Goal: Task Accomplishment & Management: Manage account settings

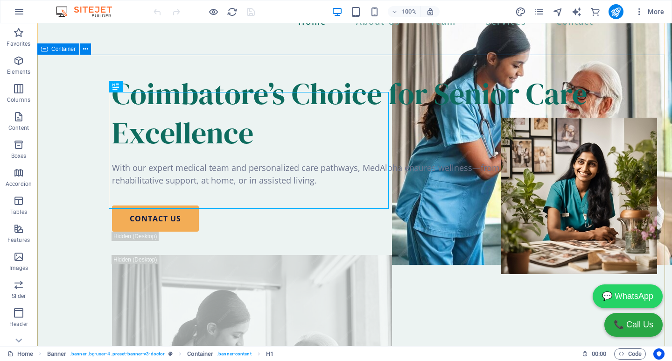
scroll to position [140, 0]
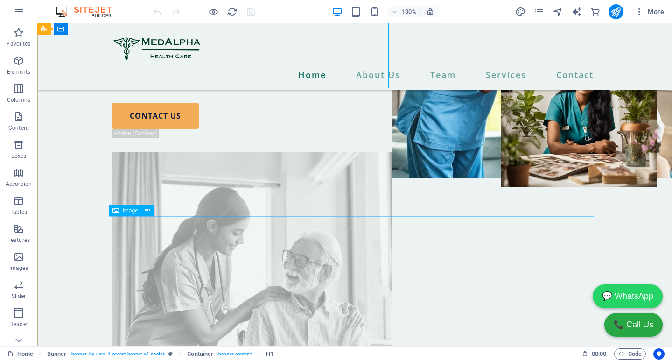
click at [314, 256] on figure at bounding box center [354, 292] width 485 height 280
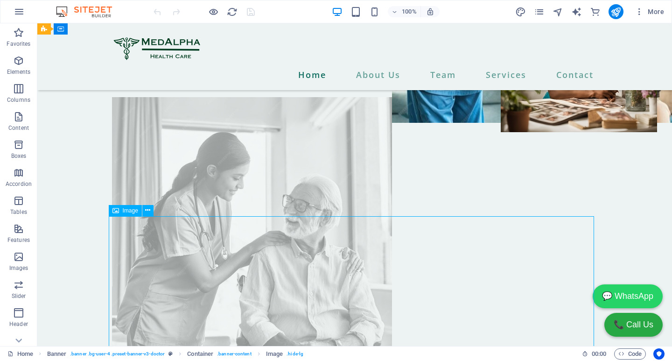
scroll to position [233, 0]
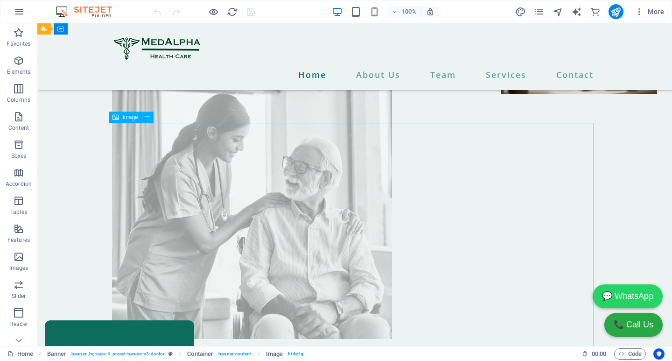
click at [471, 204] on figure at bounding box center [354, 199] width 485 height 280
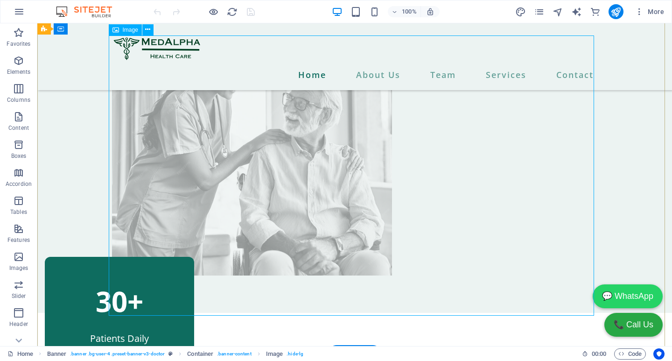
scroll to position [280, 0]
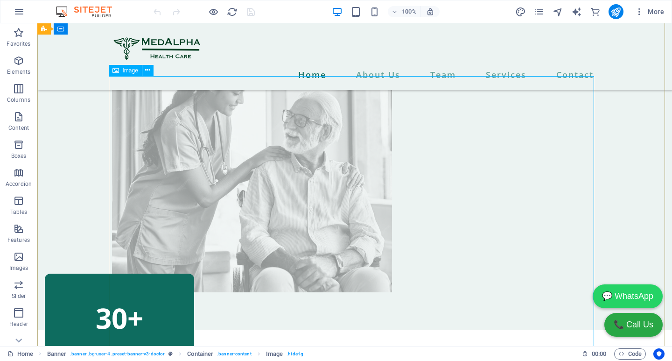
click at [267, 190] on figure at bounding box center [354, 152] width 485 height 280
click at [126, 71] on span "Image" at bounding box center [130, 71] width 15 height 6
click at [202, 178] on figure at bounding box center [354, 152] width 485 height 280
select select "px"
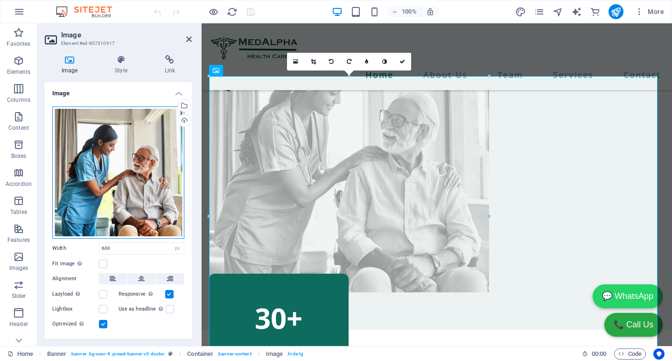
click at [134, 131] on div "Drag files here, click to choose files or select files from Files or our free s…" at bounding box center [118, 172] width 132 height 132
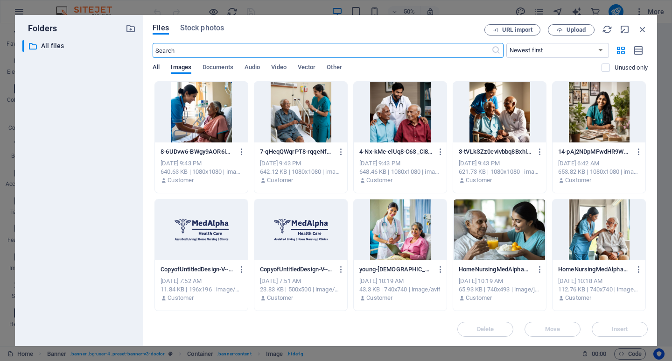
click at [155, 64] on span "All" at bounding box center [156, 68] width 7 height 13
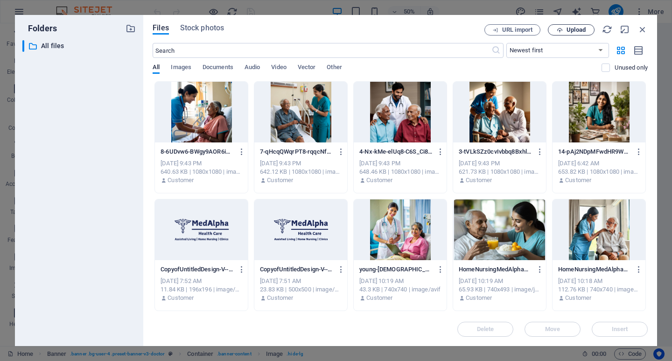
click at [574, 30] on span "Upload" at bounding box center [575, 30] width 19 height 6
click at [641, 27] on icon "button" at bounding box center [642, 29] width 10 height 10
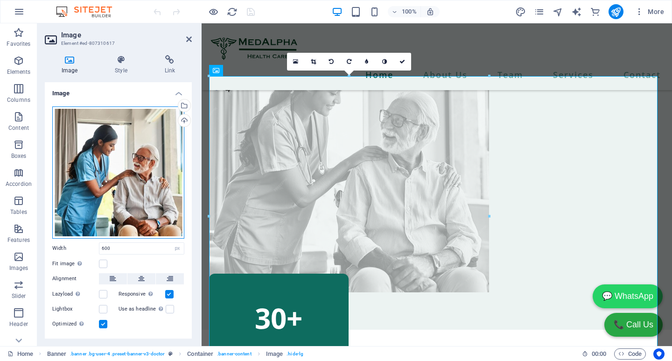
click at [112, 184] on div "Drag files here, click to choose files or select files from Files or our free s…" at bounding box center [118, 172] width 132 height 132
click at [112, 184] on body "MedAlpha Health Care Home Favorites Elements Columns Content Boxes Accordion Ta…" at bounding box center [336, 180] width 672 height 361
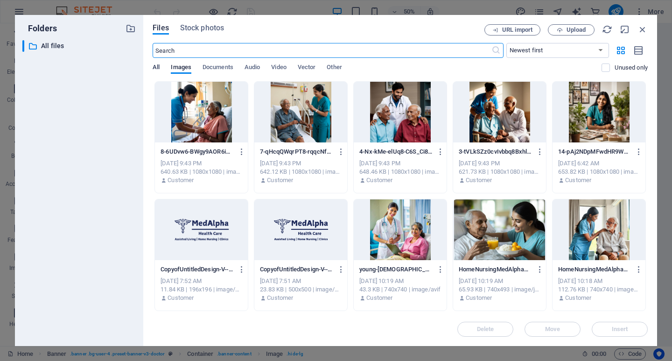
click at [155, 70] on span "All" at bounding box center [156, 68] width 7 height 13
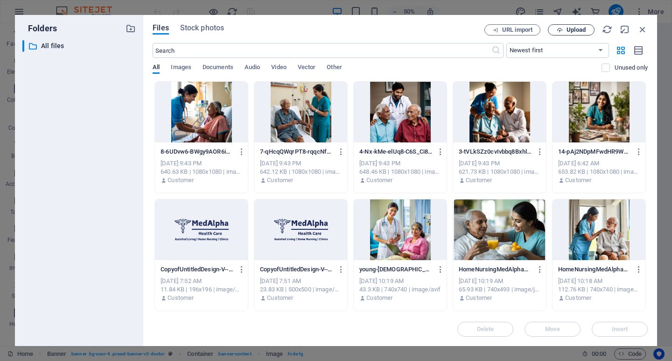
click at [571, 33] on span "Upload" at bounding box center [575, 30] width 19 height 6
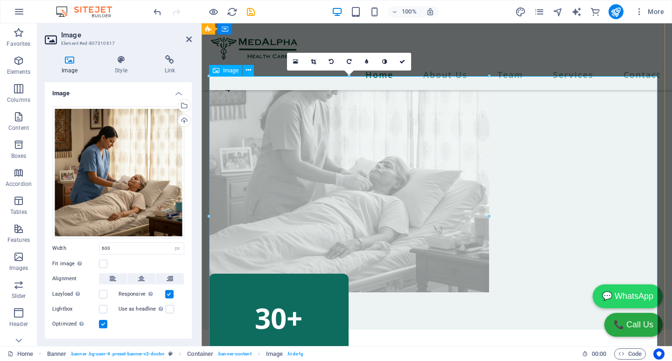
click at [600, 164] on figure at bounding box center [436, 152] width 455 height 280
click at [593, 159] on figure at bounding box center [436, 152] width 455 height 280
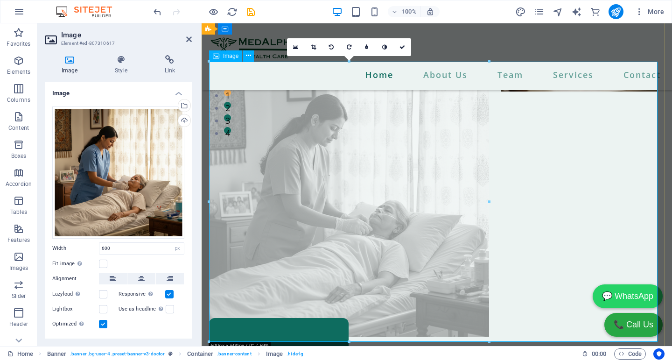
scroll to position [233, 0]
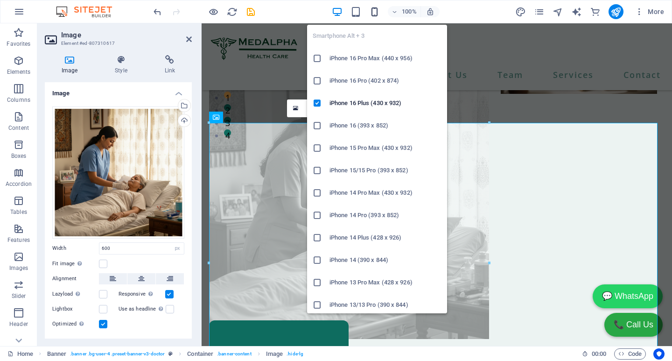
click at [378, 10] on icon "button" at bounding box center [374, 12] width 11 height 11
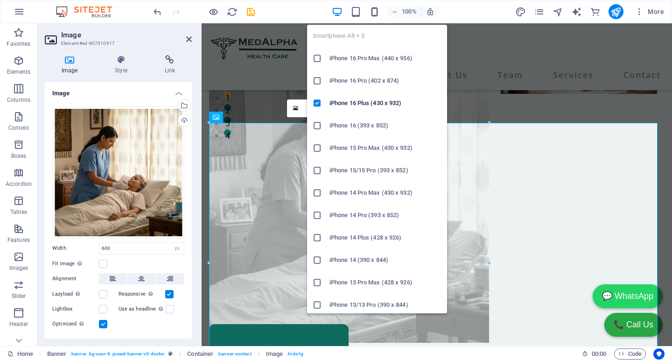
scroll to position [237, 0]
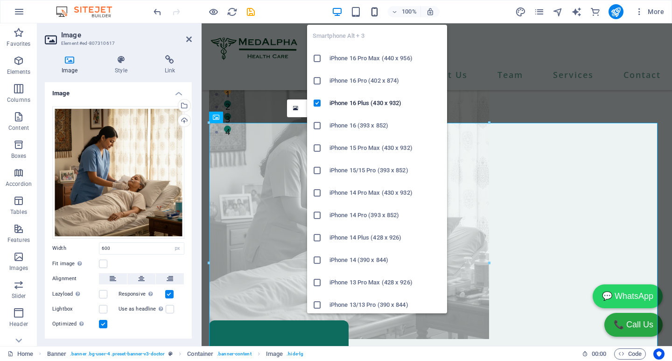
type input "100"
select select "%"
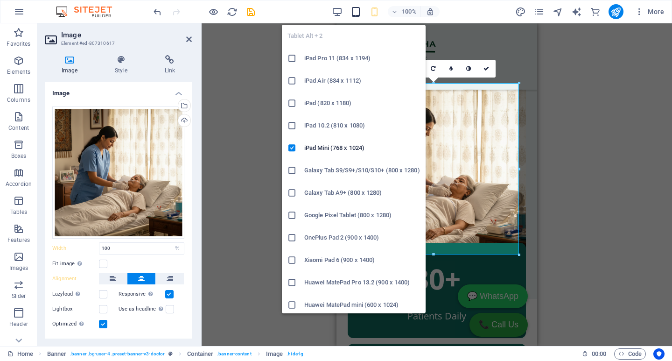
click at [356, 11] on icon "button" at bounding box center [355, 12] width 11 height 11
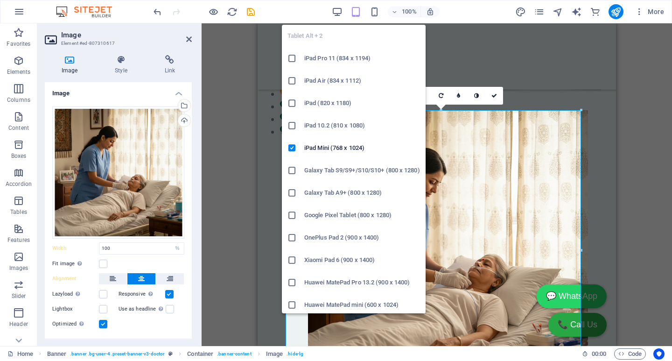
type input "600"
select select "px"
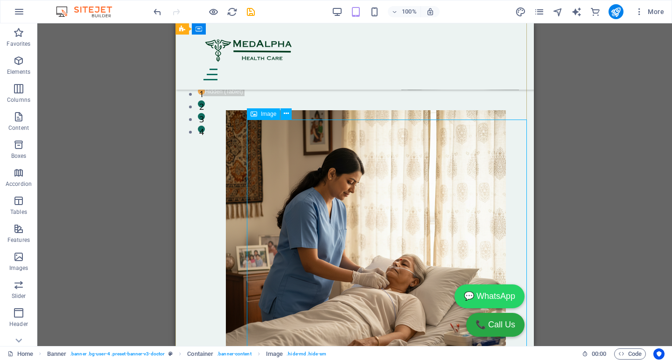
select select "px"
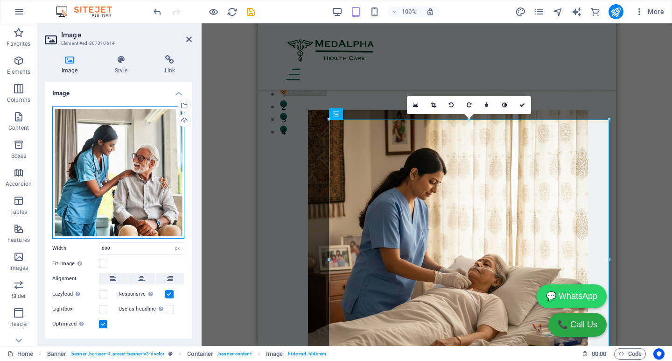
click at [114, 154] on div "Drag files here, click to choose files or select files from Files or our free s…" at bounding box center [118, 172] width 132 height 132
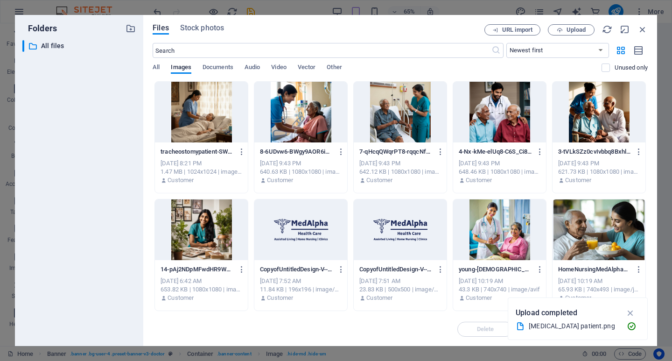
click at [197, 118] on div at bounding box center [201, 112] width 93 height 61
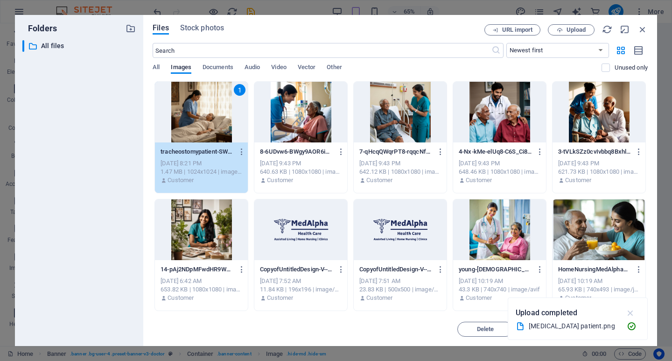
click at [630, 310] on icon "button" at bounding box center [630, 312] width 11 height 10
click at [615, 331] on span "Insert" at bounding box center [620, 329] width 16 height 6
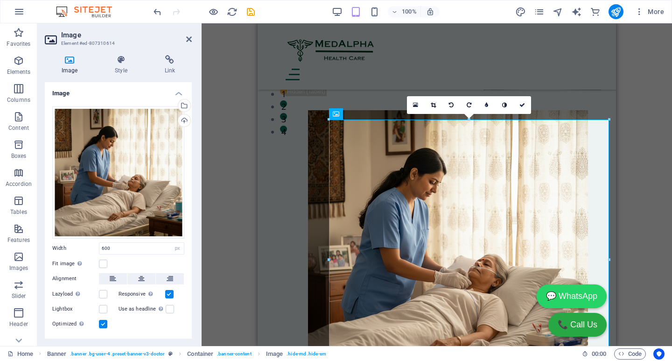
click at [643, 189] on div "Drag here to replace the existing content. Press “Ctrl” if you want to create a…" at bounding box center [437, 184] width 470 height 322
click at [317, 144] on figure at bounding box center [437, 250] width 302 height 280
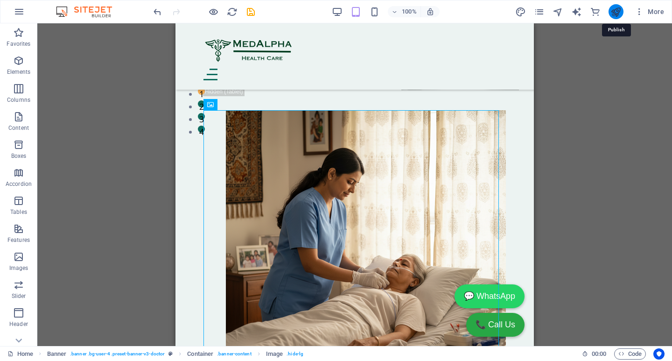
click at [619, 11] on icon "publish" at bounding box center [615, 12] width 11 height 11
checkbox input "false"
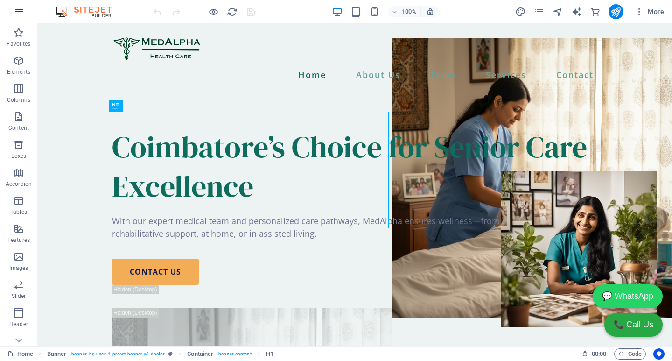
click at [20, 9] on icon "button" at bounding box center [19, 11] width 11 height 11
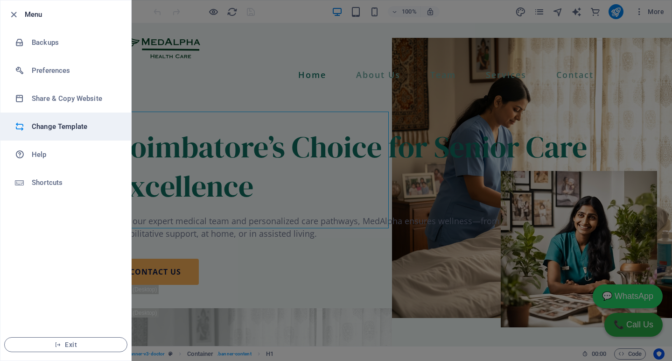
click at [84, 123] on h6 "Change Template" at bounding box center [75, 126] width 86 height 11
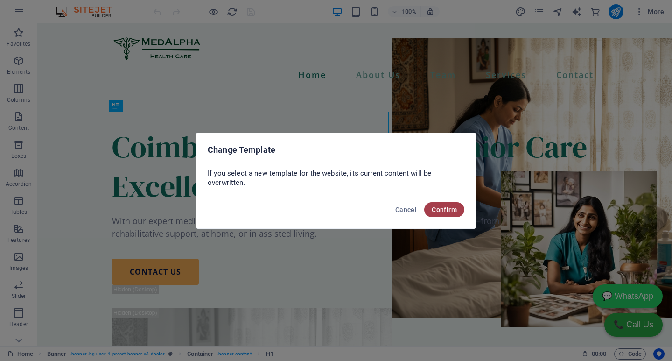
click at [460, 205] on button "Confirm" at bounding box center [444, 209] width 40 height 15
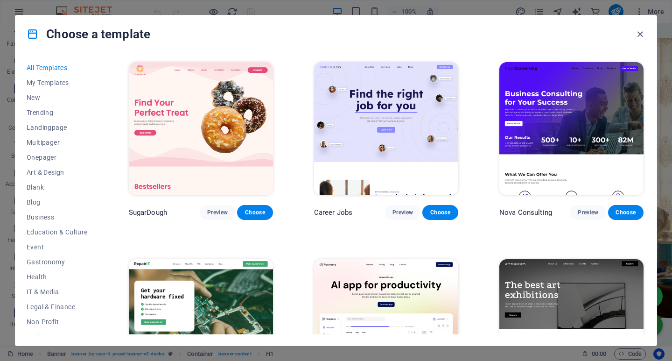
click at [571, 112] on img at bounding box center [571, 128] width 144 height 133
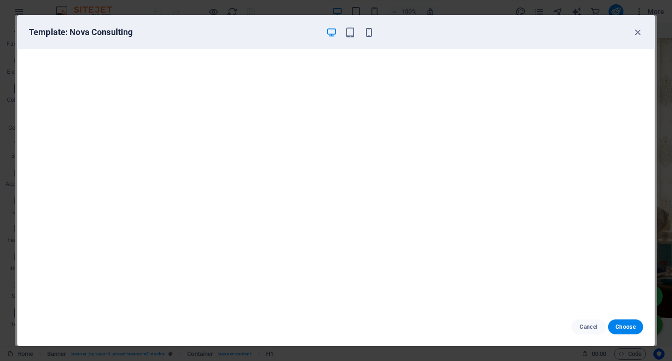
click at [351, 38] on div "Template: Nova Consulting" at bounding box center [336, 32] width 636 height 34
click at [351, 36] on icon "button" at bounding box center [350, 32] width 11 height 11
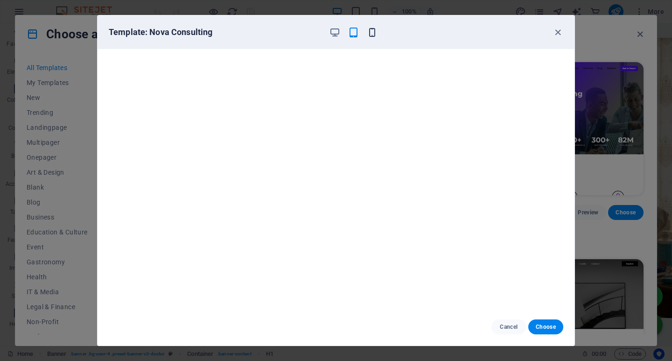
click at [367, 34] on icon "button" at bounding box center [372, 32] width 11 height 11
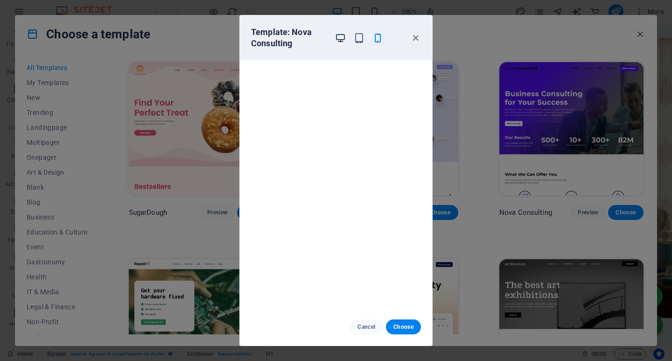
click at [337, 37] on icon "button" at bounding box center [340, 38] width 11 height 11
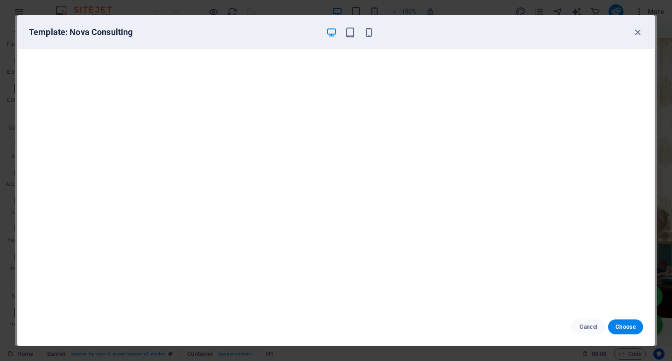
scroll to position [2, 0]
click at [369, 33] on icon "button" at bounding box center [368, 32] width 11 height 11
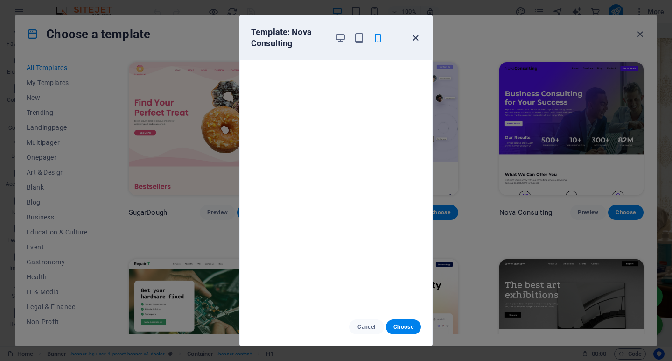
click at [414, 36] on icon "button" at bounding box center [415, 38] width 11 height 11
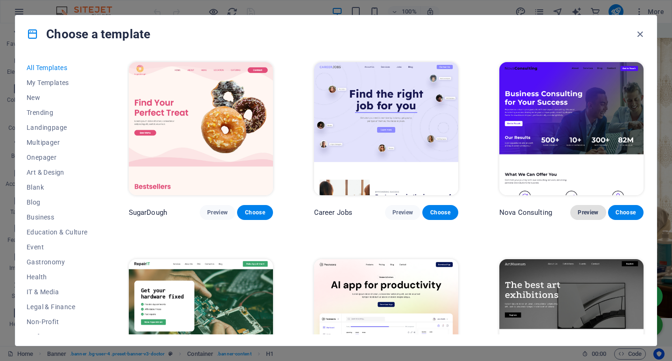
click at [579, 213] on span "Preview" at bounding box center [588, 212] width 21 height 7
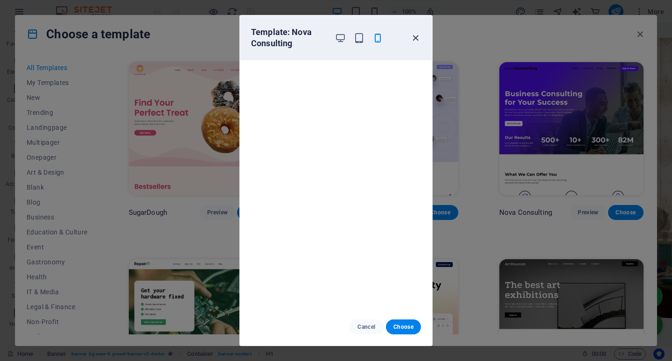
click at [412, 39] on icon "button" at bounding box center [415, 38] width 11 height 11
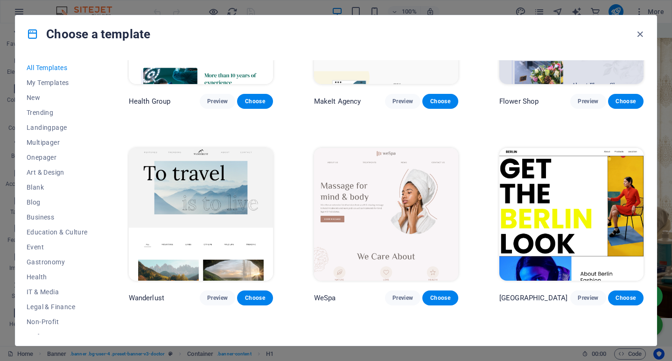
scroll to position [2379, 0]
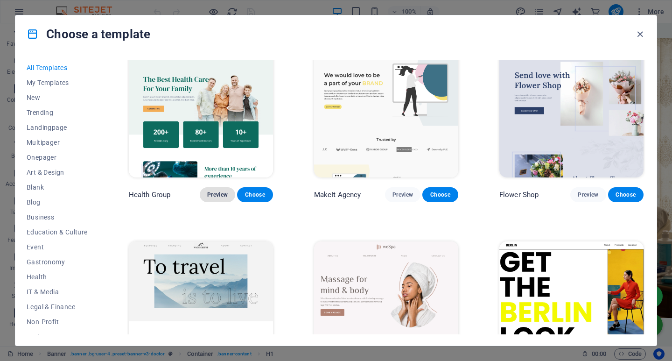
click at [216, 191] on span "Preview" at bounding box center [217, 194] width 21 height 7
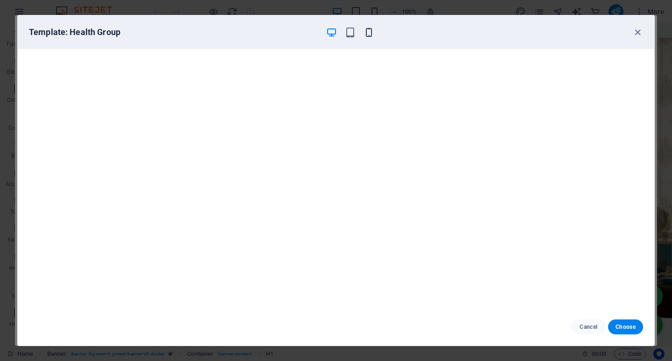
click at [372, 34] on icon "button" at bounding box center [368, 32] width 11 height 11
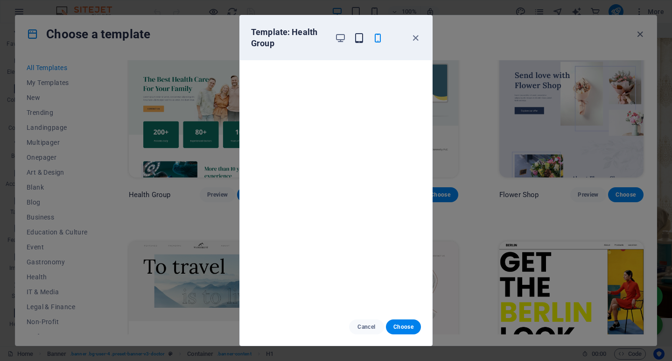
click at [361, 35] on icon "button" at bounding box center [359, 38] width 11 height 11
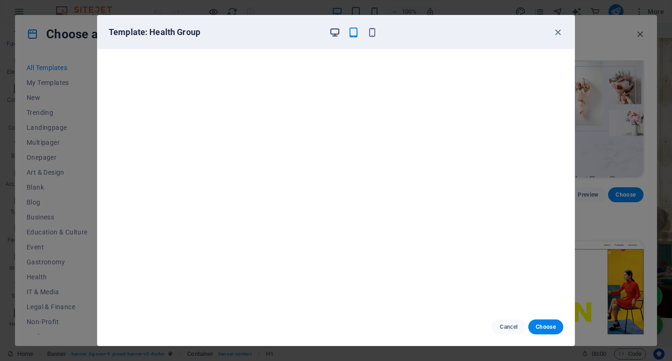
click at [339, 30] on icon "button" at bounding box center [334, 32] width 11 height 11
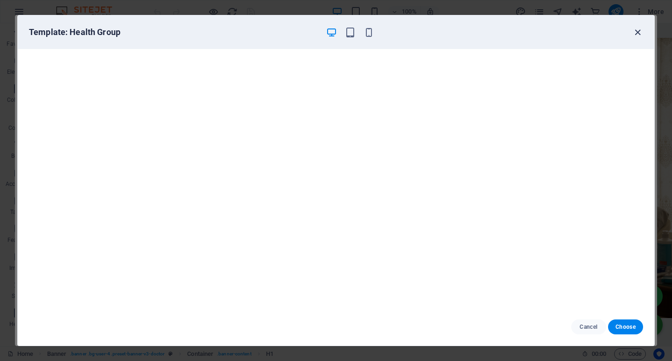
click at [640, 31] on icon "button" at bounding box center [637, 32] width 11 height 11
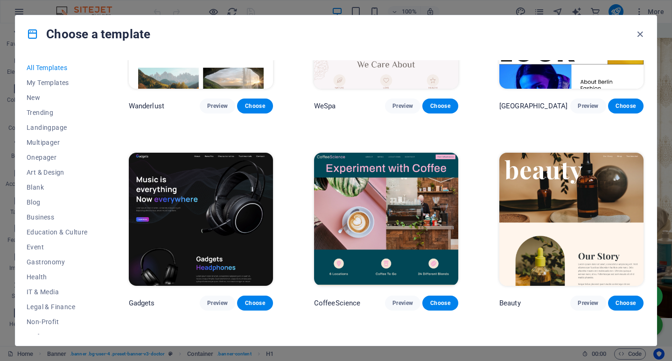
scroll to position [2706, 0]
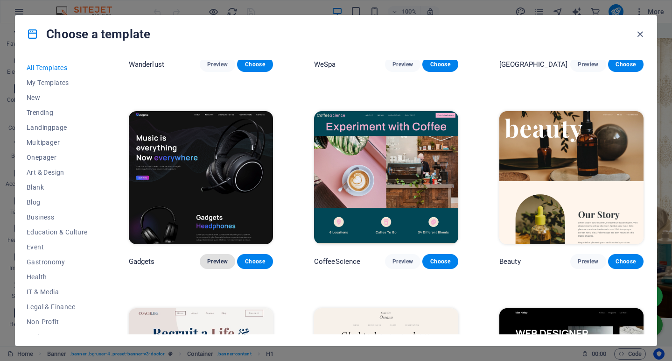
click at [222, 258] on span "Preview" at bounding box center [217, 261] width 21 height 7
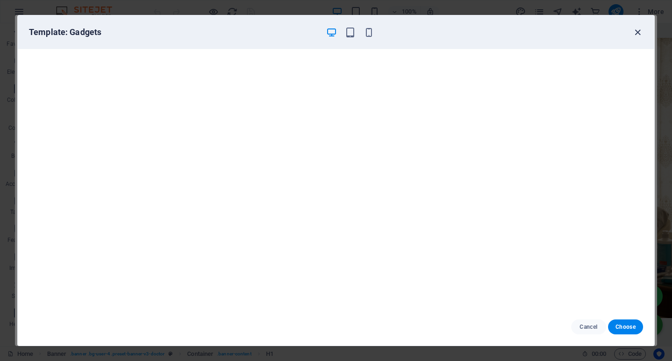
click at [639, 33] on icon "button" at bounding box center [637, 32] width 11 height 11
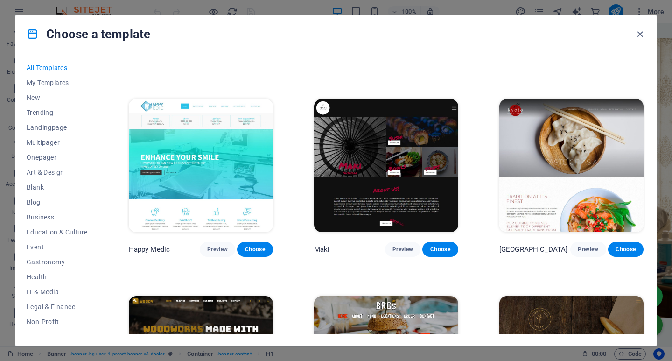
scroll to position [4805, 0]
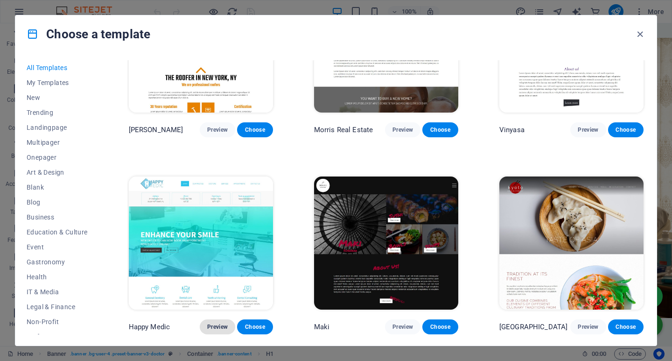
click at [219, 323] on span "Preview" at bounding box center [217, 326] width 21 height 7
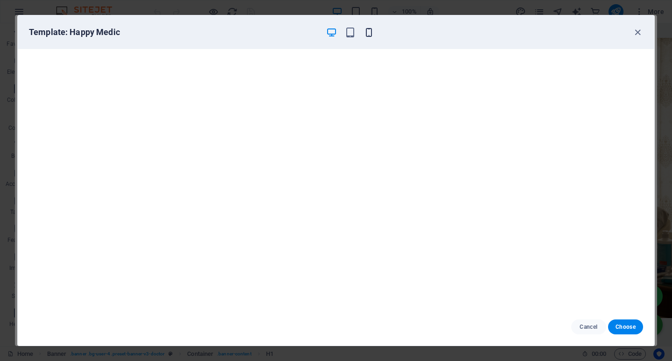
click at [371, 30] on icon "button" at bounding box center [368, 32] width 11 height 11
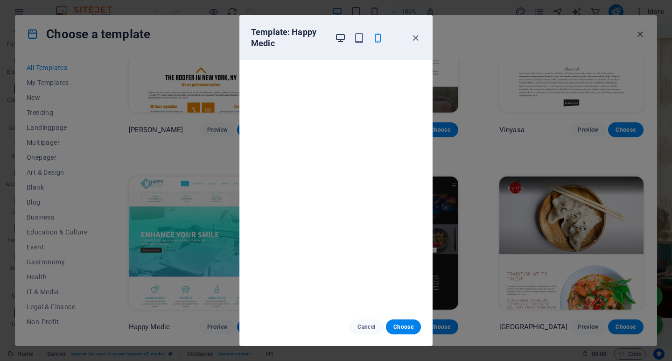
click at [341, 37] on icon "button" at bounding box center [340, 38] width 11 height 11
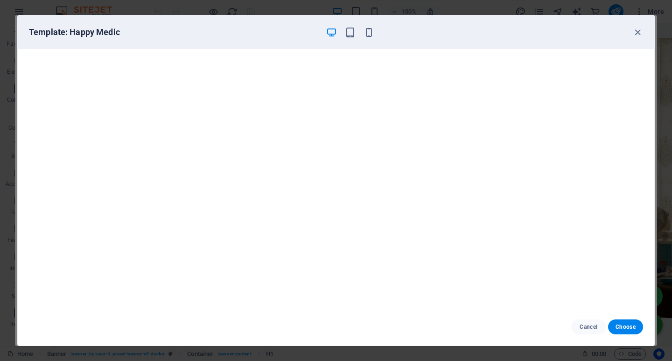
scroll to position [2, 0]
click at [369, 31] on icon "button" at bounding box center [368, 32] width 11 height 11
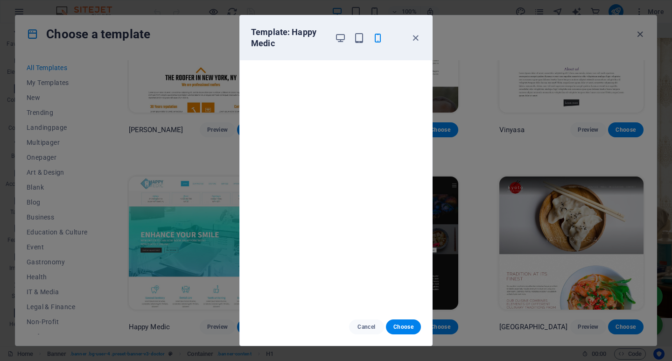
scroll to position [0, 0]
click at [415, 37] on icon "button" at bounding box center [415, 38] width 11 height 11
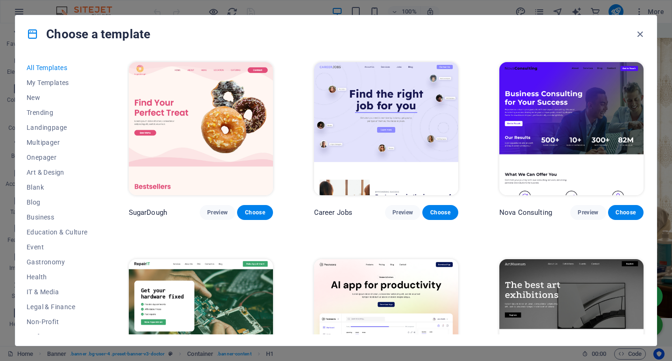
click at [553, 114] on img at bounding box center [571, 128] width 144 height 133
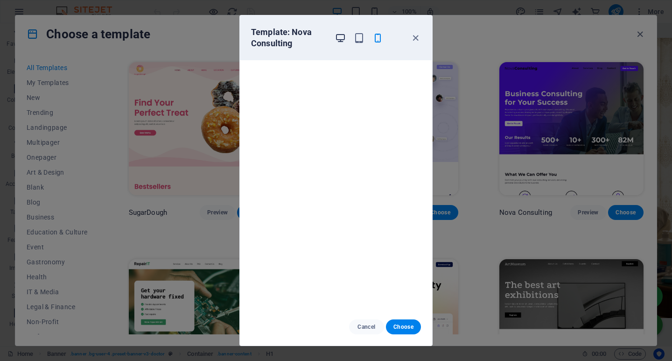
click at [342, 35] on icon "button" at bounding box center [340, 38] width 11 height 11
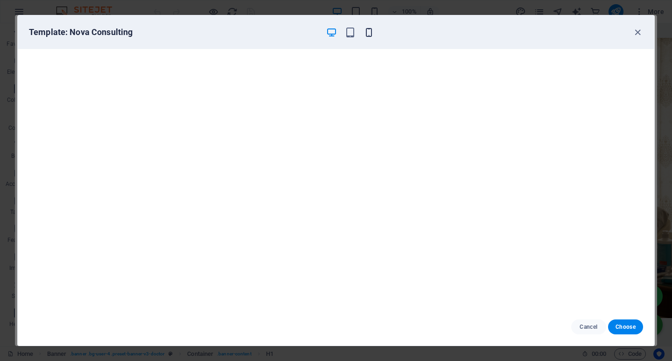
click at [369, 35] on icon "button" at bounding box center [368, 32] width 11 height 11
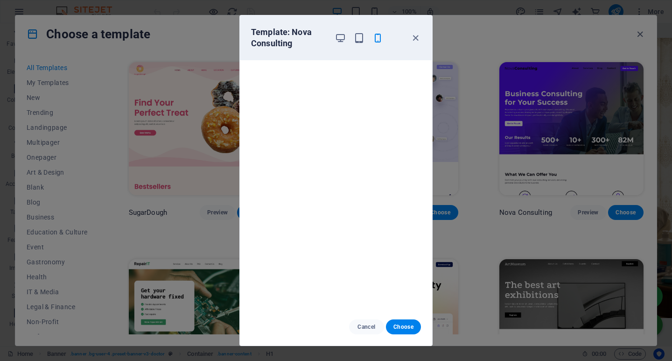
scroll to position [2, 0]
click at [417, 38] on icon "button" at bounding box center [415, 38] width 11 height 11
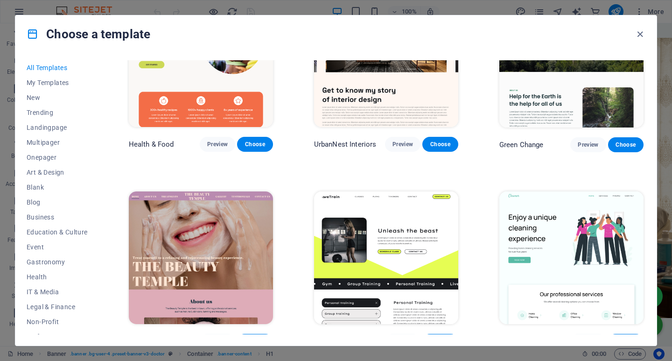
scroll to position [1446, 0]
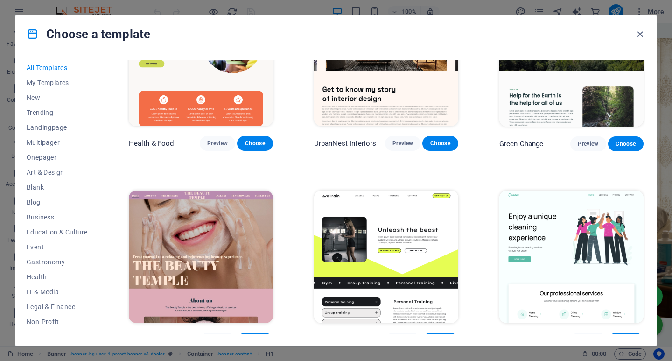
drag, startPoint x: 645, startPoint y: 98, endPoint x: 644, endPoint y: 295, distance: 197.3
click at [644, 295] on div "All Templates My Templates New Trending Landingpage Multipager Onepager Art & D…" at bounding box center [335, 199] width 641 height 293
click at [646, 109] on div "All Templates My Templates New Trending Landingpage Multipager Onepager Art & D…" at bounding box center [335, 199] width 641 height 293
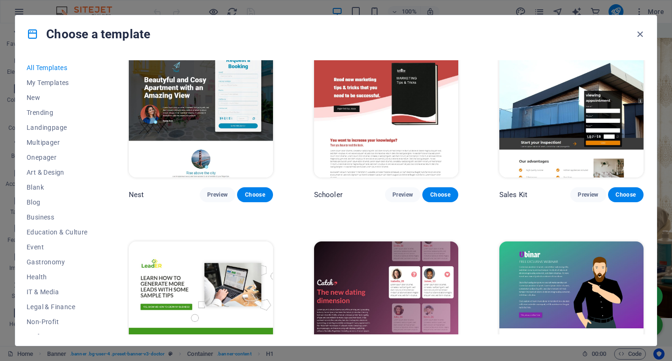
scroll to position [10775, 0]
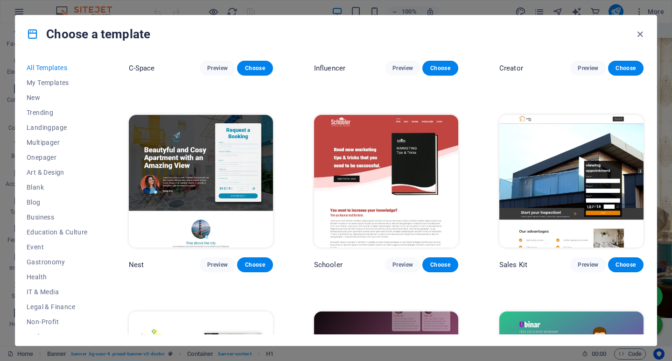
click at [564, 125] on img at bounding box center [571, 181] width 144 height 133
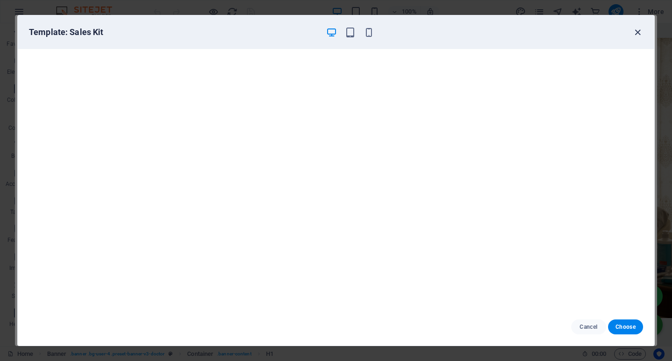
click at [638, 29] on icon "button" at bounding box center [637, 32] width 11 height 11
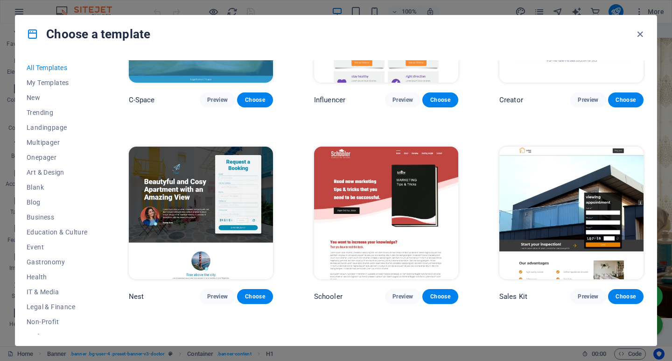
scroll to position [10728, 0]
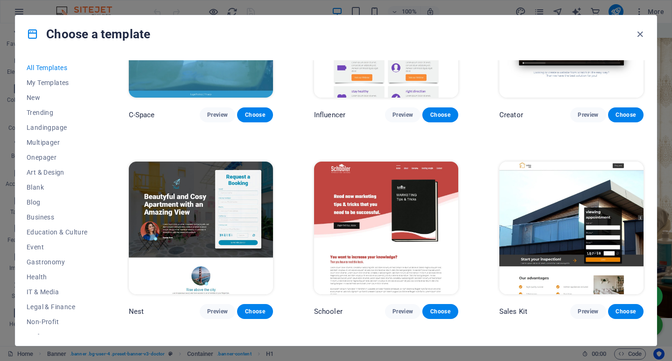
click at [218, 163] on img at bounding box center [201, 227] width 144 height 133
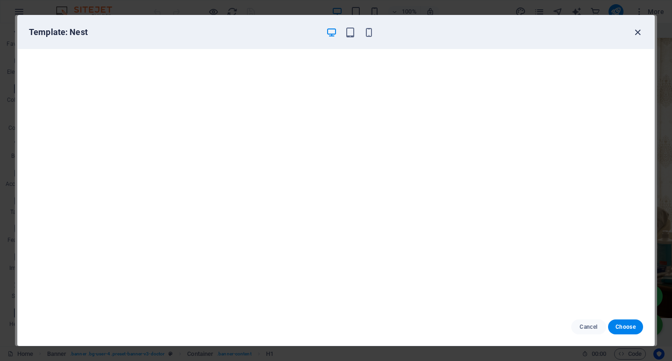
click at [637, 32] on icon "button" at bounding box center [637, 32] width 11 height 11
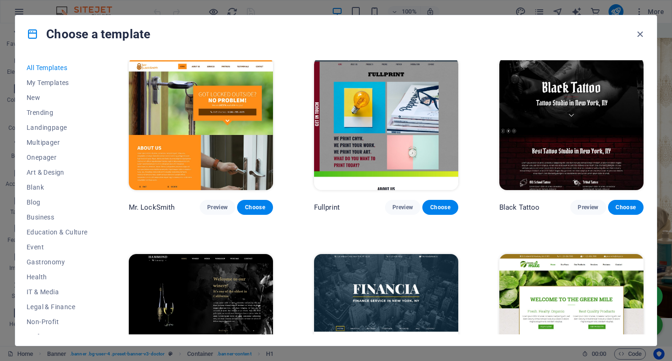
scroll to position [6016, 0]
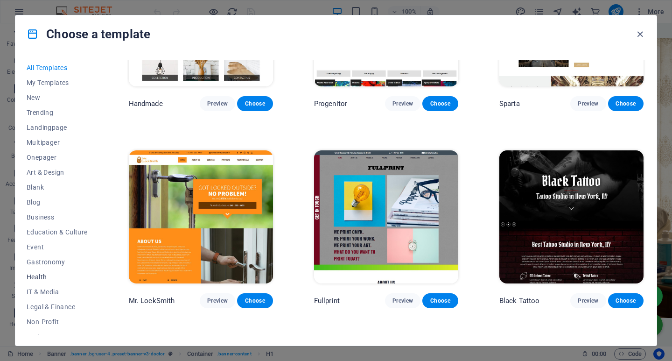
click at [49, 279] on span "Health" at bounding box center [57, 276] width 61 height 7
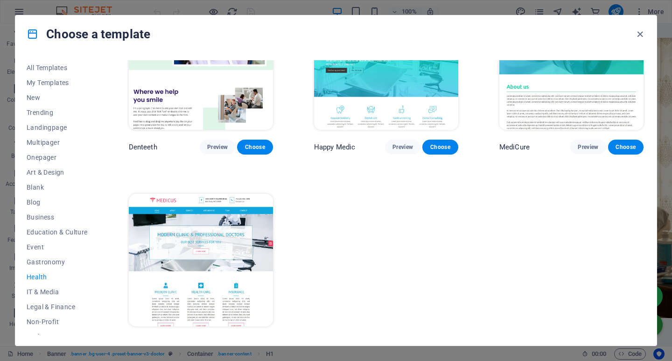
scroll to position [276, 0]
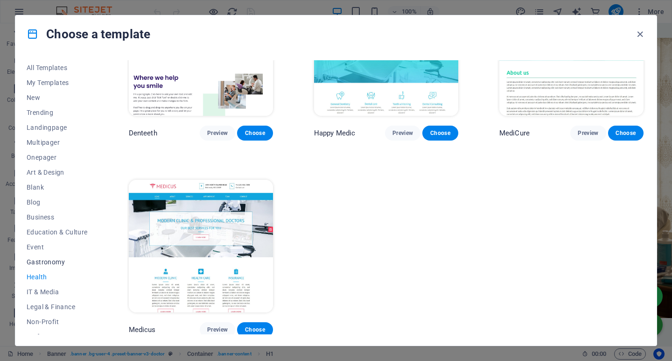
click at [60, 261] on span "Gastronomy" at bounding box center [57, 261] width 61 height 7
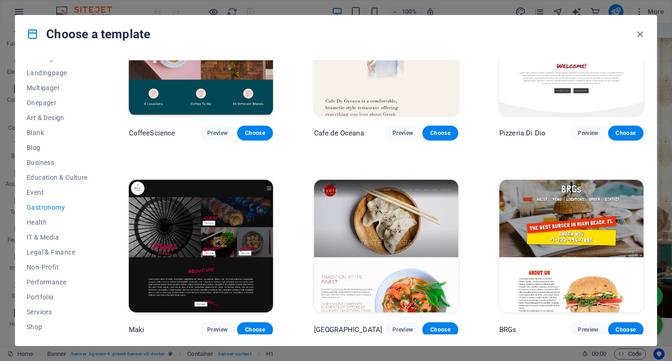
scroll to position [114, 0]
click at [55, 327] on span "Wireframe" at bounding box center [57, 326] width 61 height 7
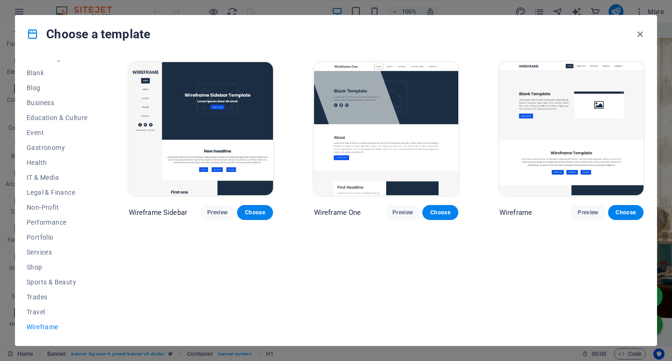
scroll to position [0, 0]
click at [45, 308] on span "Travel" at bounding box center [57, 311] width 61 height 7
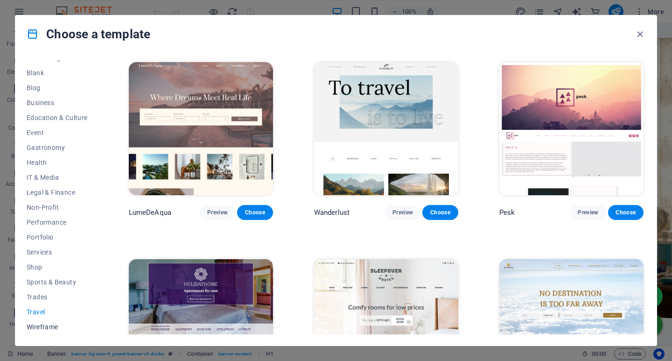
click at [47, 326] on span "Wireframe" at bounding box center [57, 326] width 61 height 7
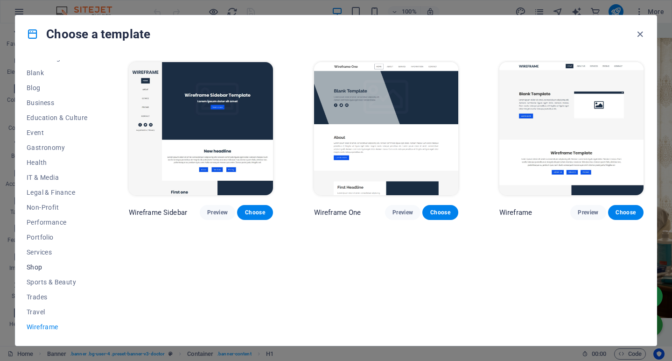
click at [46, 264] on span "Shop" at bounding box center [57, 266] width 61 height 7
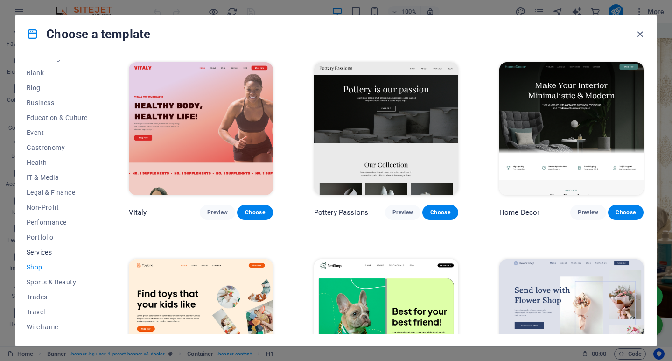
click at [46, 251] on span "Services" at bounding box center [57, 251] width 61 height 7
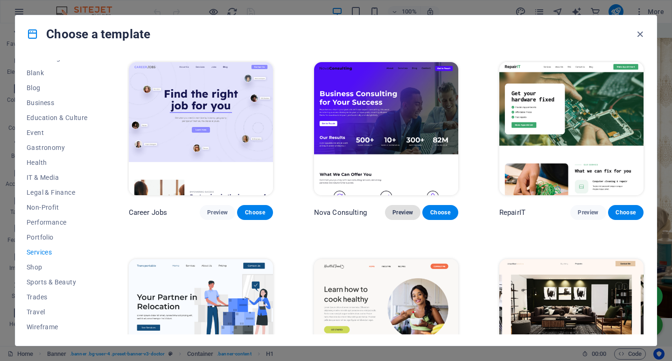
click at [403, 214] on span "Preview" at bounding box center [402, 212] width 21 height 7
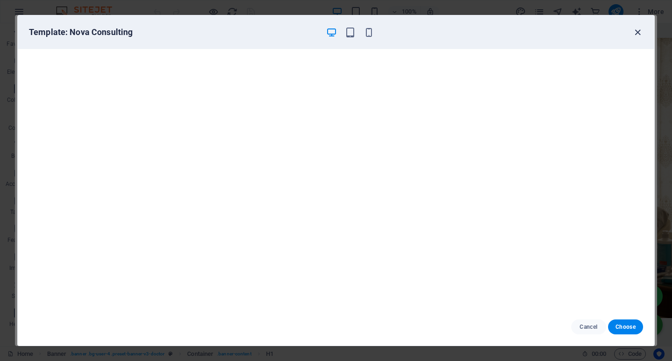
click at [636, 31] on icon "button" at bounding box center [637, 32] width 11 height 11
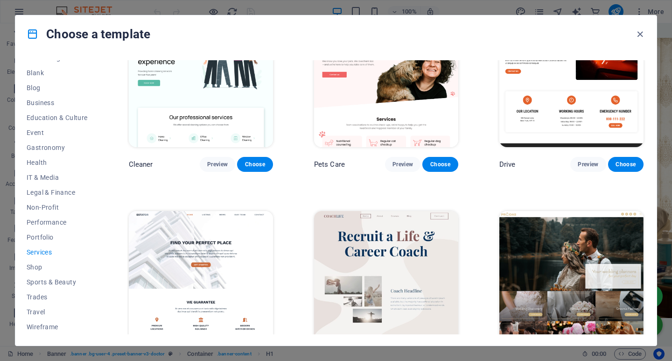
scroll to position [373, 0]
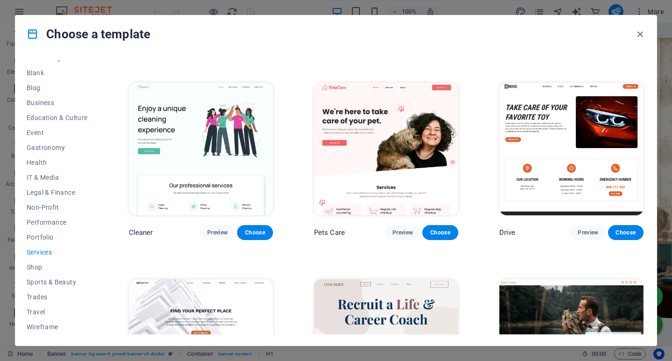
click at [559, 120] on img at bounding box center [571, 149] width 144 height 133
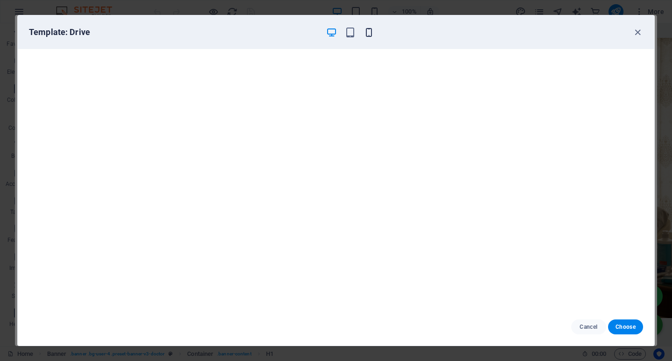
click at [365, 28] on icon "button" at bounding box center [368, 32] width 11 height 11
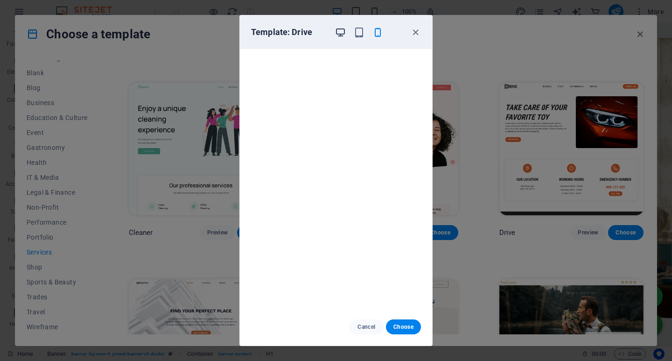
click at [346, 35] on span "button" at bounding box center [340, 32] width 11 height 11
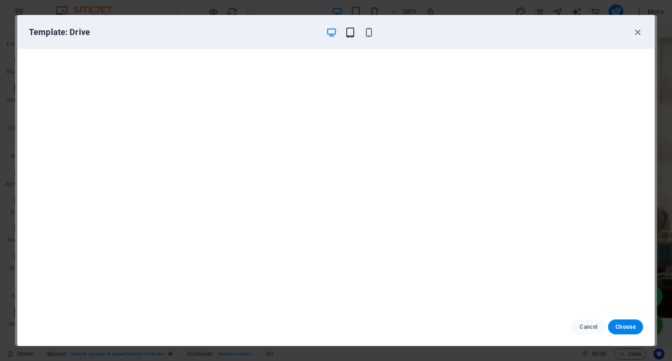
click at [353, 35] on icon "button" at bounding box center [350, 32] width 11 height 11
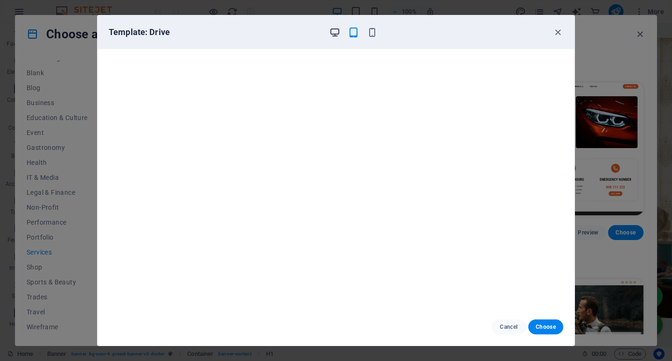
click at [335, 33] on icon "button" at bounding box center [334, 32] width 11 height 11
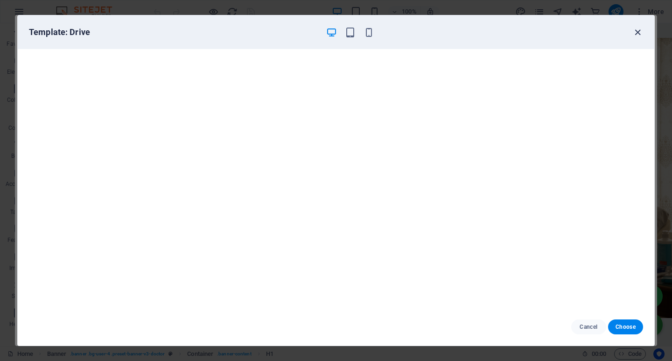
click at [642, 28] on icon "button" at bounding box center [637, 32] width 11 height 11
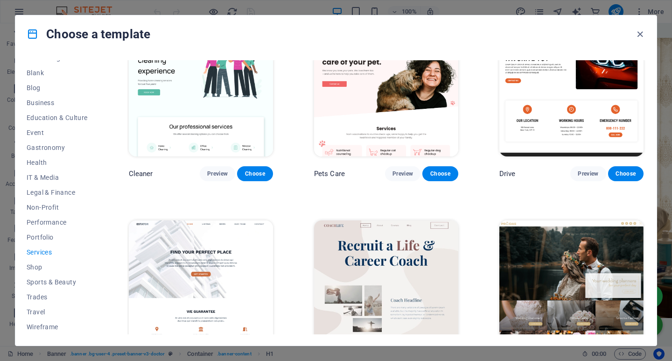
scroll to position [513, 0]
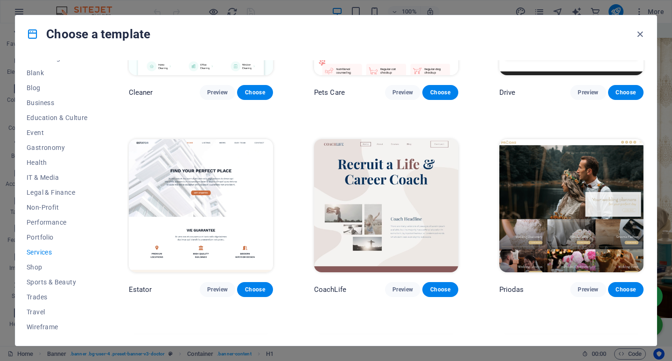
click at [417, 202] on img at bounding box center [386, 205] width 144 height 133
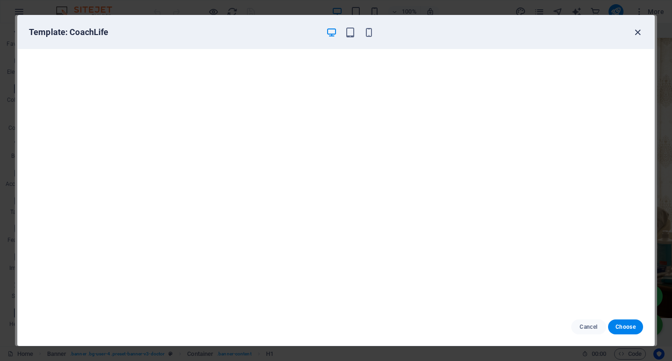
click at [640, 31] on icon "button" at bounding box center [637, 32] width 11 height 11
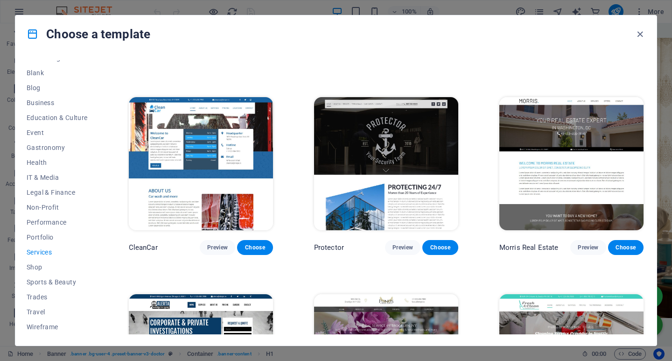
scroll to position [746, 0]
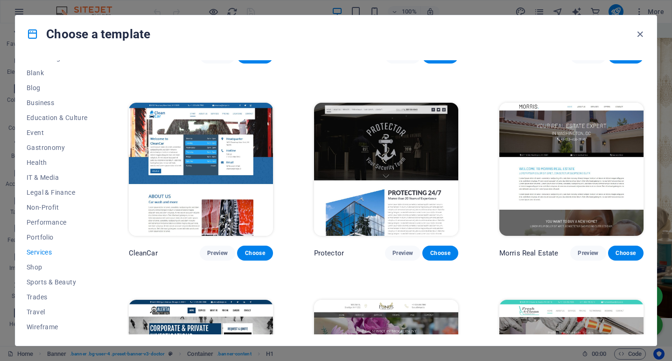
click at [227, 145] on img at bounding box center [201, 169] width 144 height 133
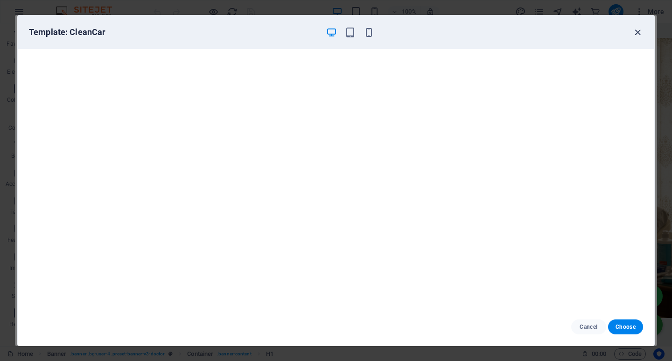
click at [638, 32] on icon "button" at bounding box center [637, 32] width 11 height 11
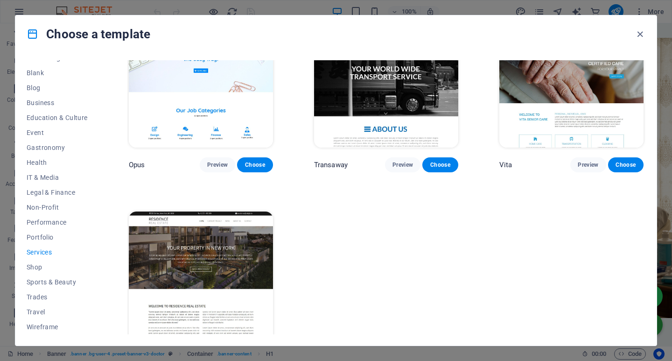
scroll to position [1255, 0]
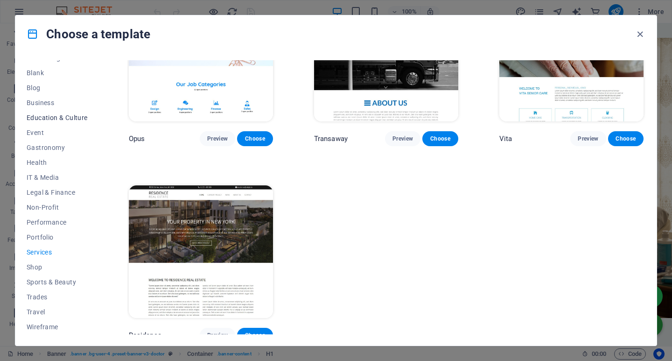
click at [36, 119] on span "Education & Culture" at bounding box center [57, 117] width 61 height 7
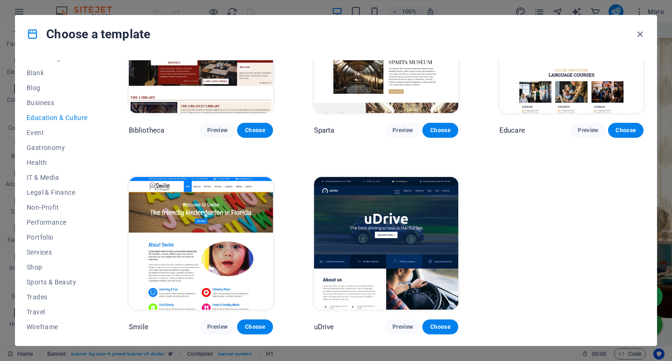
scroll to position [0, 0]
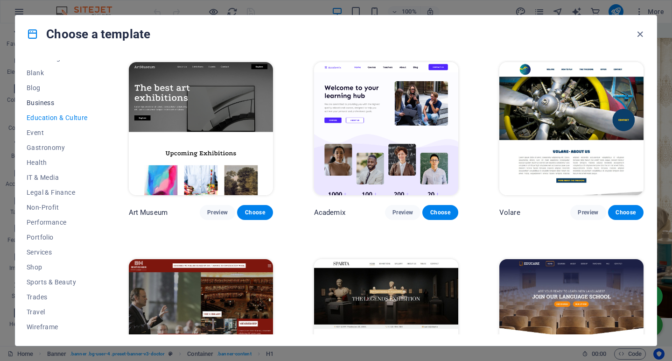
click at [44, 100] on span "Business" at bounding box center [57, 102] width 61 height 7
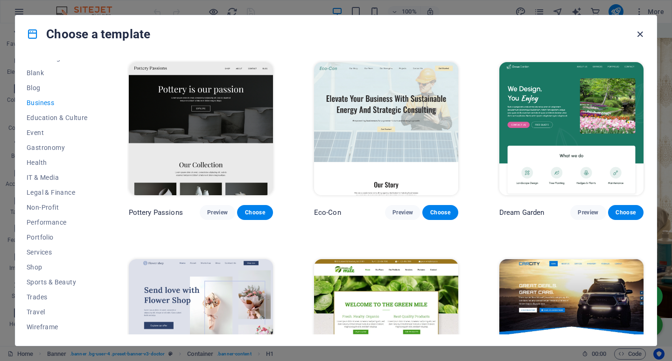
click at [641, 34] on icon "button" at bounding box center [639, 34] width 11 height 11
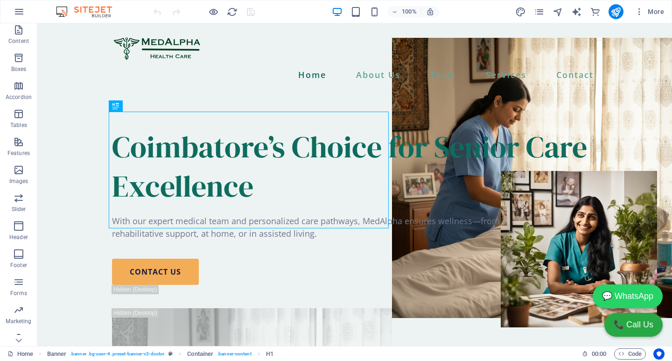
scroll to position [125, 0]
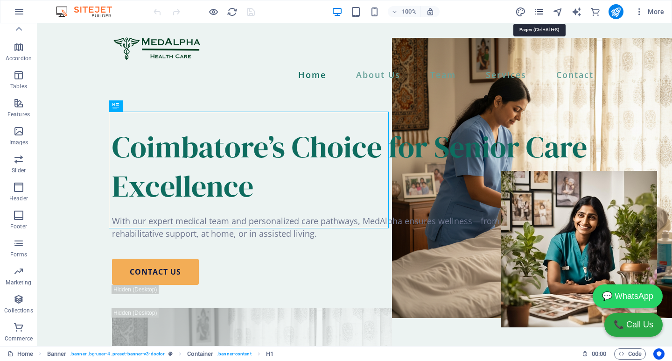
click at [544, 11] on icon "pages" at bounding box center [539, 12] width 11 height 11
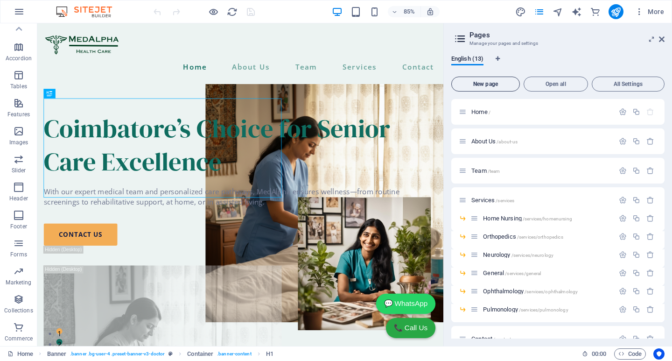
click at [503, 78] on button "New page" at bounding box center [485, 84] width 69 height 15
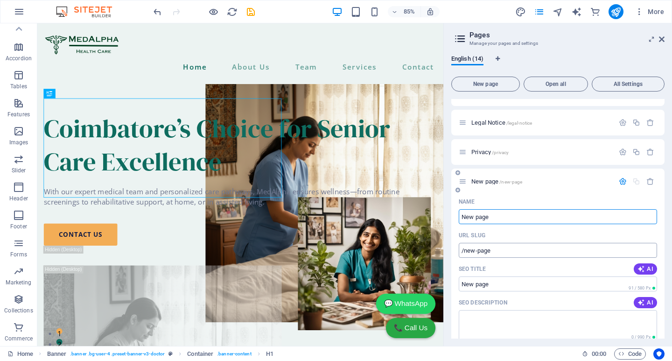
scroll to position [197, 0]
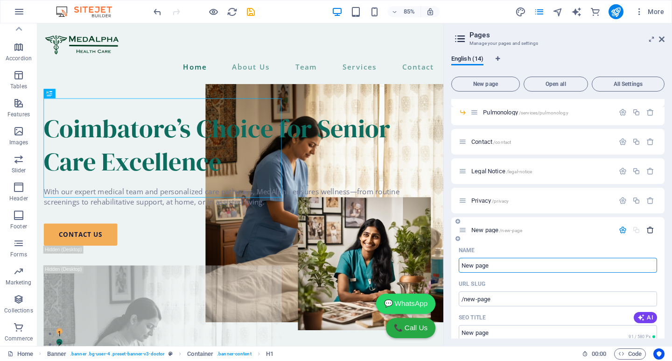
click at [651, 228] on icon "button" at bounding box center [650, 230] width 8 height 8
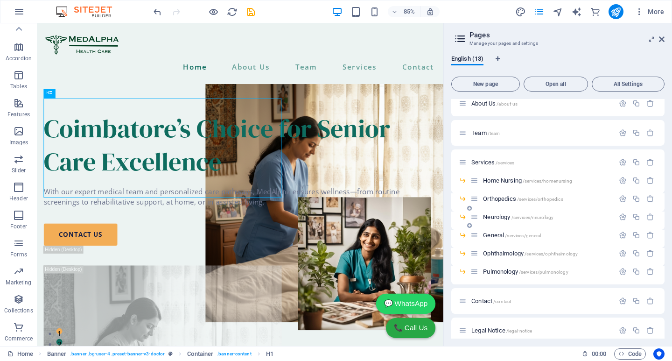
scroll to position [0, 0]
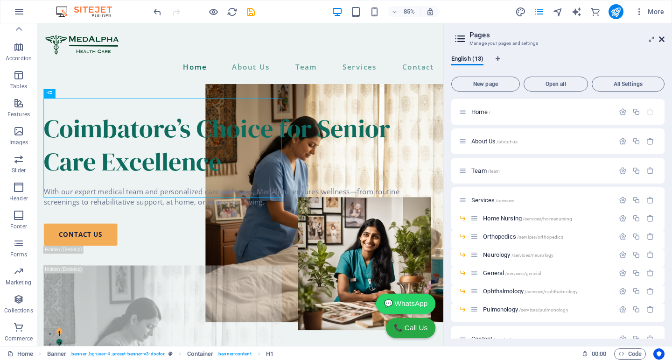
click at [660, 35] on icon at bounding box center [662, 38] width 6 height 7
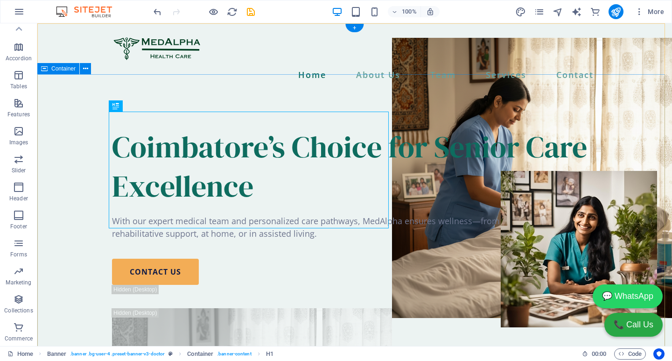
click at [449, 114] on div "Coimbatore’s Choice for Senior Care Excellence With our expert medical team and…" at bounding box center [354, 357] width 634 height 535
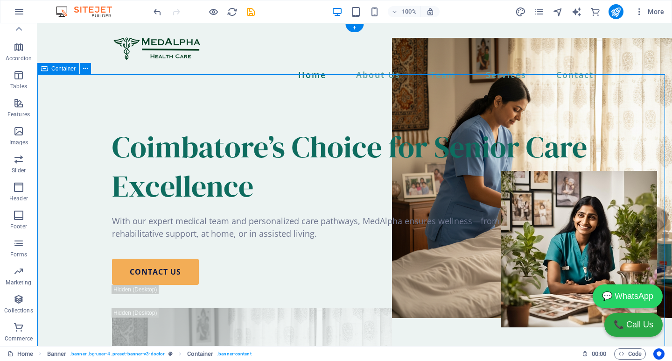
click at [256, 90] on div "Coimbatore’s Choice for Senior Care Excellence With our expert medical team and…" at bounding box center [354, 357] width 634 height 535
click at [88, 70] on icon at bounding box center [85, 69] width 5 height 10
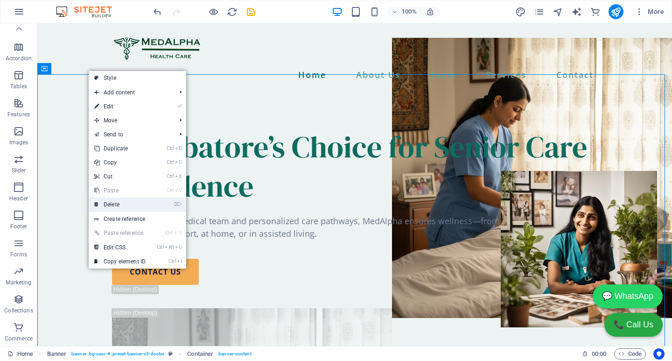
click at [130, 203] on link "⌦ Delete" at bounding box center [120, 204] width 63 height 14
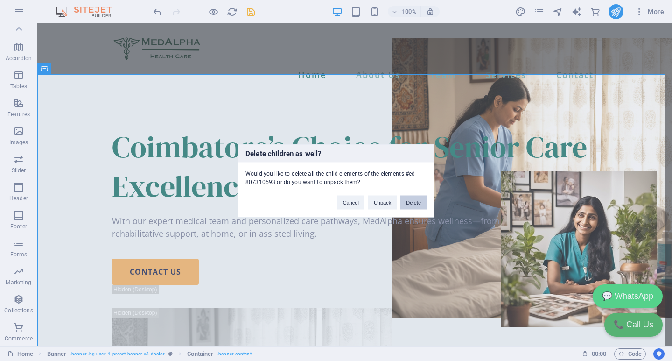
click at [410, 203] on button "Delete" at bounding box center [413, 202] width 26 height 14
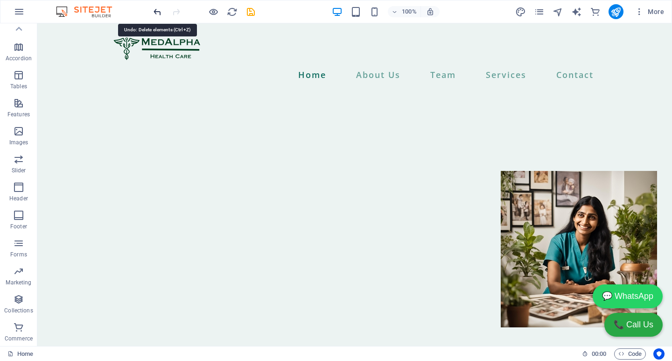
click at [160, 10] on icon "undo" at bounding box center [157, 12] width 11 height 11
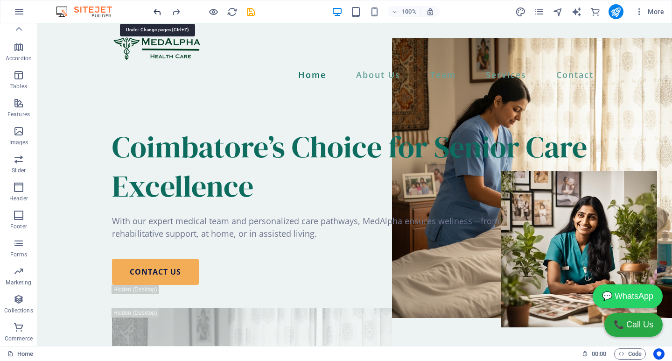
click at [153, 9] on icon "undo" at bounding box center [157, 12] width 11 height 11
click at [20, 14] on icon "button" at bounding box center [19, 11] width 11 height 11
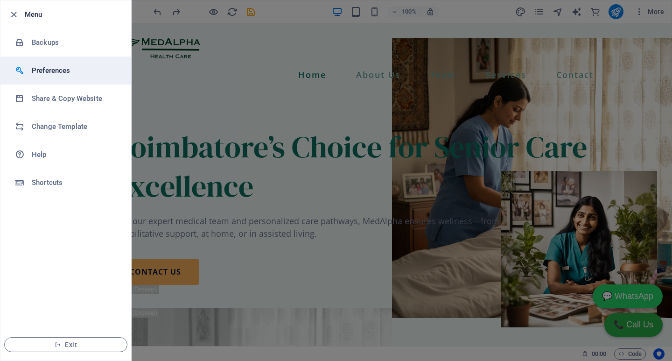
click at [42, 66] on h6 "Preferences" at bounding box center [75, 70] width 86 height 11
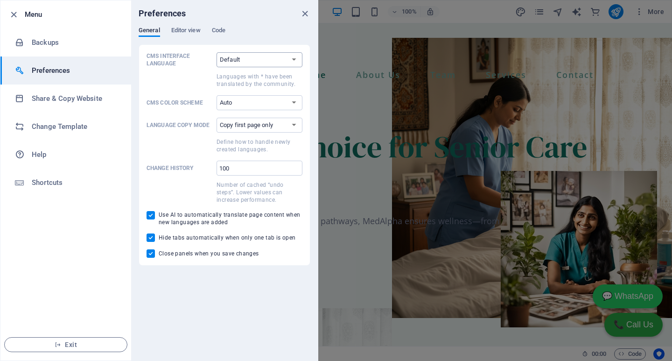
click at [282, 62] on select "Default Deutsch English Español Suomi* Français Magyar Italiano Nederlands Pols…" at bounding box center [259, 59] width 86 height 15
click at [272, 101] on select "Auto Dark Light" at bounding box center [259, 102] width 86 height 15
click at [265, 128] on select "Copy first page only Copy all pages" at bounding box center [259, 125] width 86 height 15
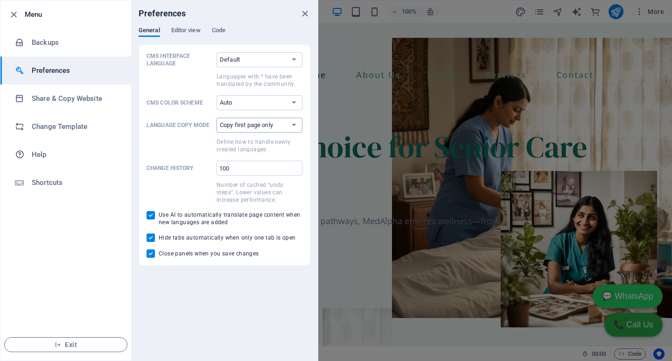
click at [269, 120] on select "Copy first page only Copy all pages" at bounding box center [259, 125] width 86 height 15
click at [184, 34] on span "Editor view" at bounding box center [185, 31] width 29 height 13
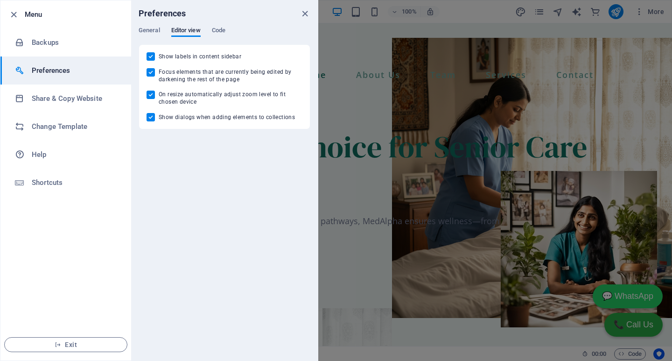
click at [217, 25] on div "Preferences" at bounding box center [224, 13] width 187 height 26
click at [218, 31] on span "Code" at bounding box center [219, 31] width 14 height 13
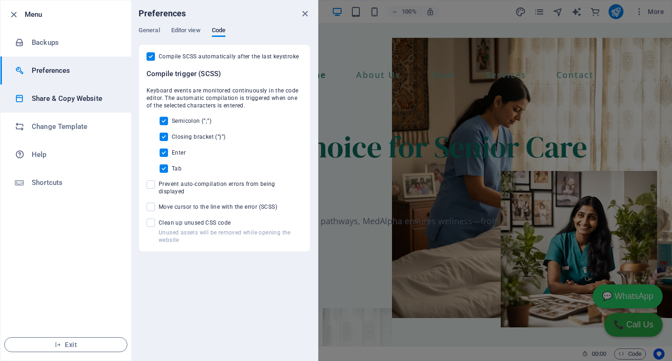
click at [63, 96] on h6 "Share & Copy Website" at bounding box center [75, 98] width 86 height 11
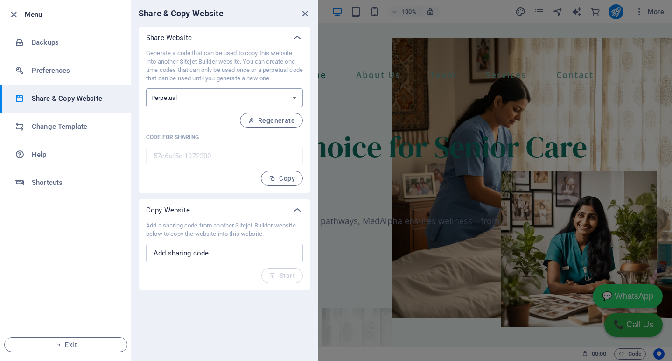
click at [246, 98] on select "One-time Perpetual" at bounding box center [224, 97] width 157 height 19
click at [146, 88] on select "One-time Perpetual" at bounding box center [224, 97] width 157 height 19
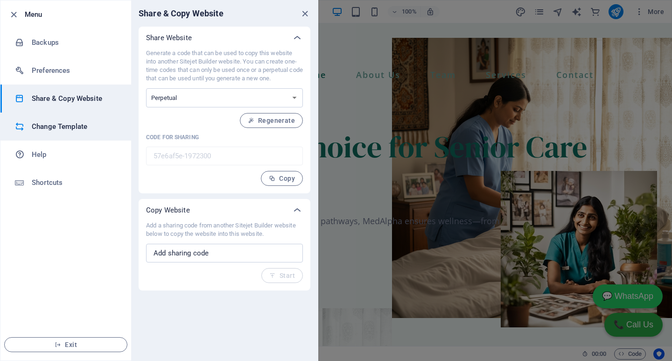
click at [51, 123] on h6 "Change Template" at bounding box center [75, 126] width 86 height 11
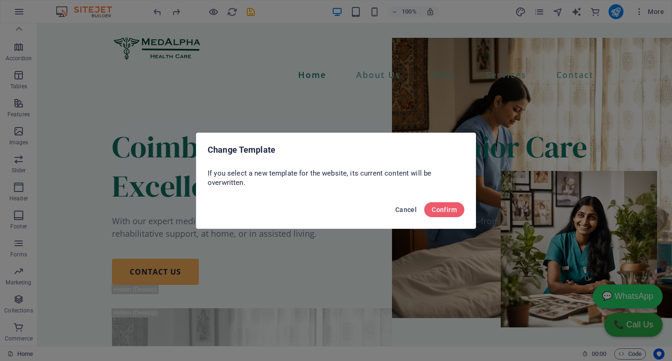
click at [405, 206] on span "Cancel" at bounding box center [405, 209] width 21 height 7
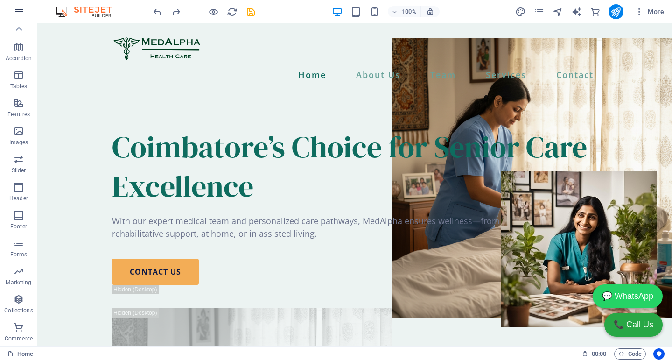
click at [22, 9] on icon "button" at bounding box center [19, 11] width 11 height 11
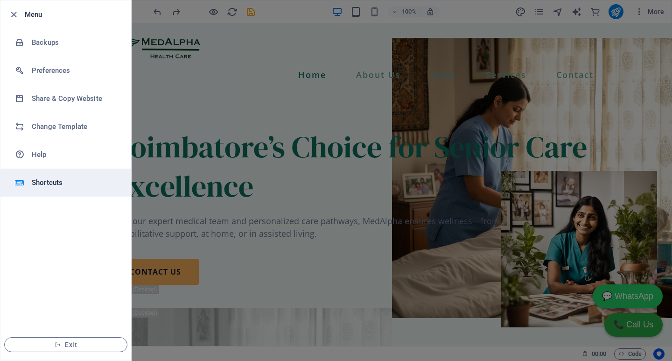
click at [49, 176] on li "Shortcuts" at bounding box center [65, 182] width 131 height 28
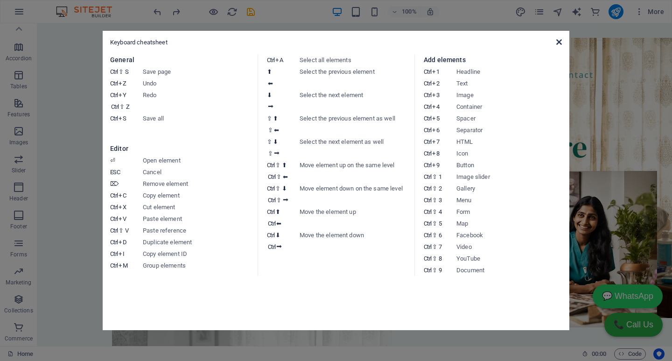
click at [558, 39] on icon at bounding box center [559, 41] width 6 height 7
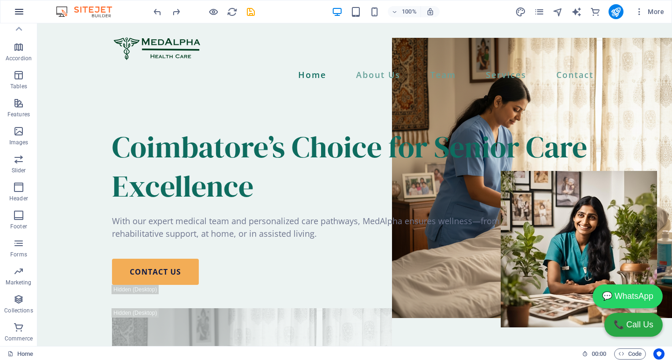
click at [16, 9] on icon "button" at bounding box center [19, 11] width 11 height 11
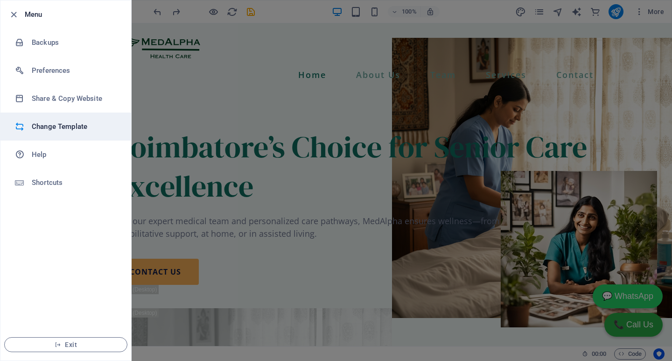
click at [63, 126] on h6 "Change Template" at bounding box center [75, 126] width 86 height 11
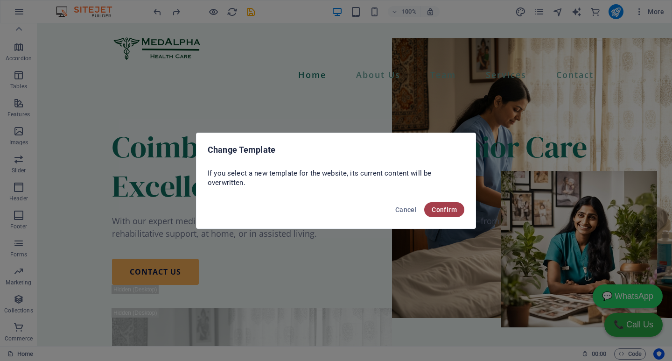
click at [446, 203] on button "Confirm" at bounding box center [444, 209] width 40 height 15
